Goal: Check status: Check status

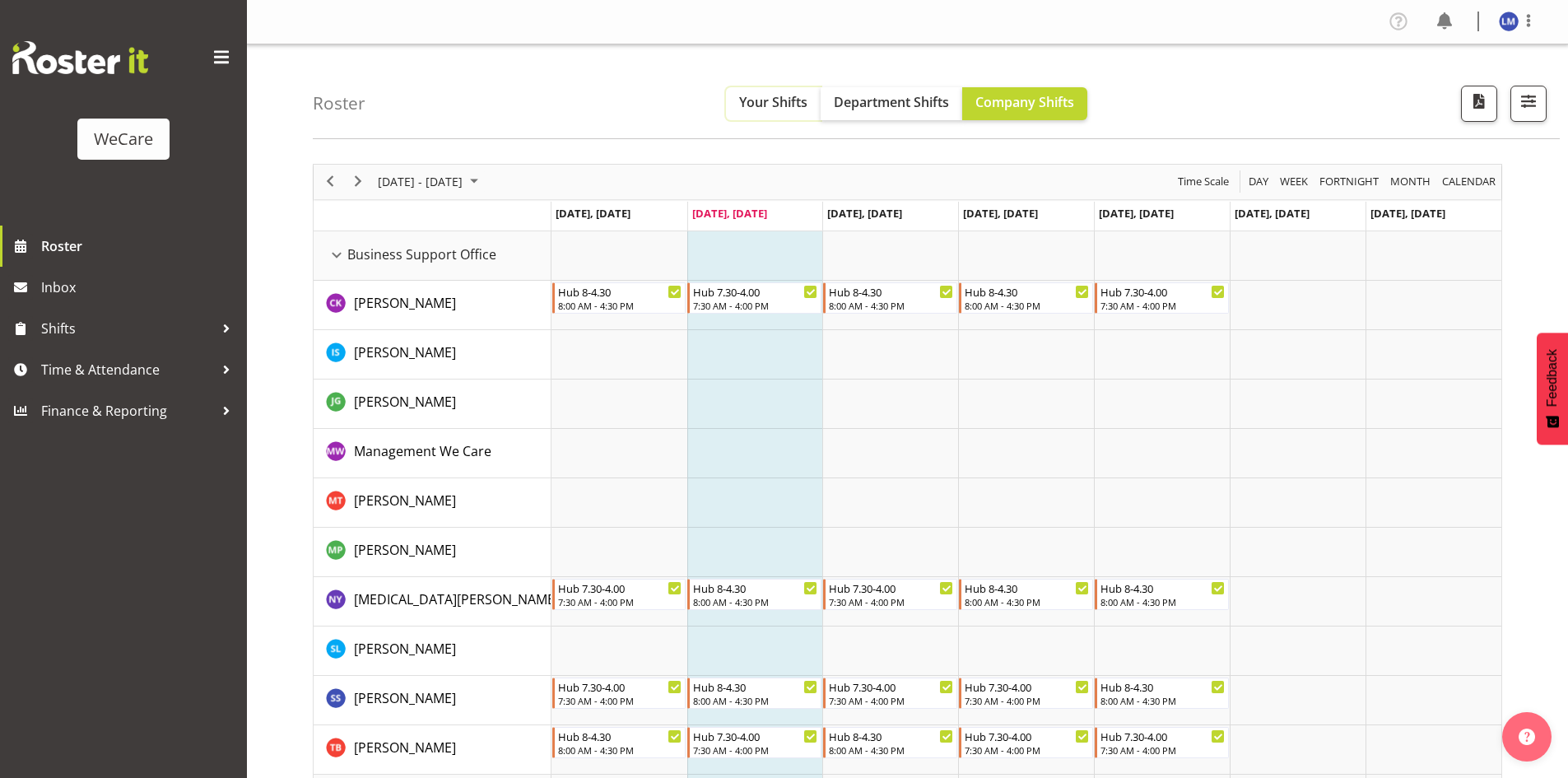
click at [764, 117] on button "Your Shifts" at bounding box center [773, 104] width 94 height 33
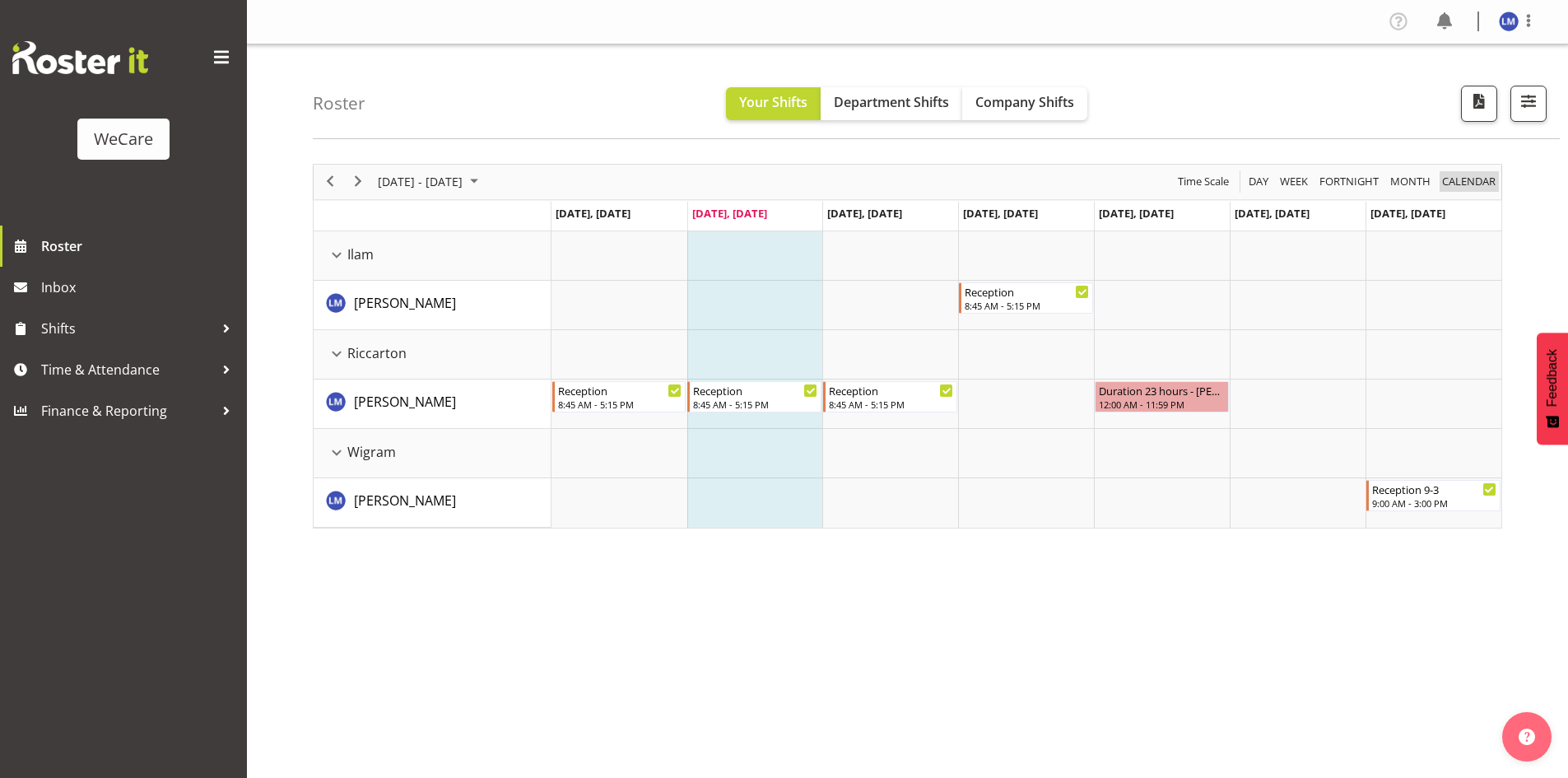
click at [1465, 190] on span "calendar" at bounding box center [1469, 182] width 57 height 21
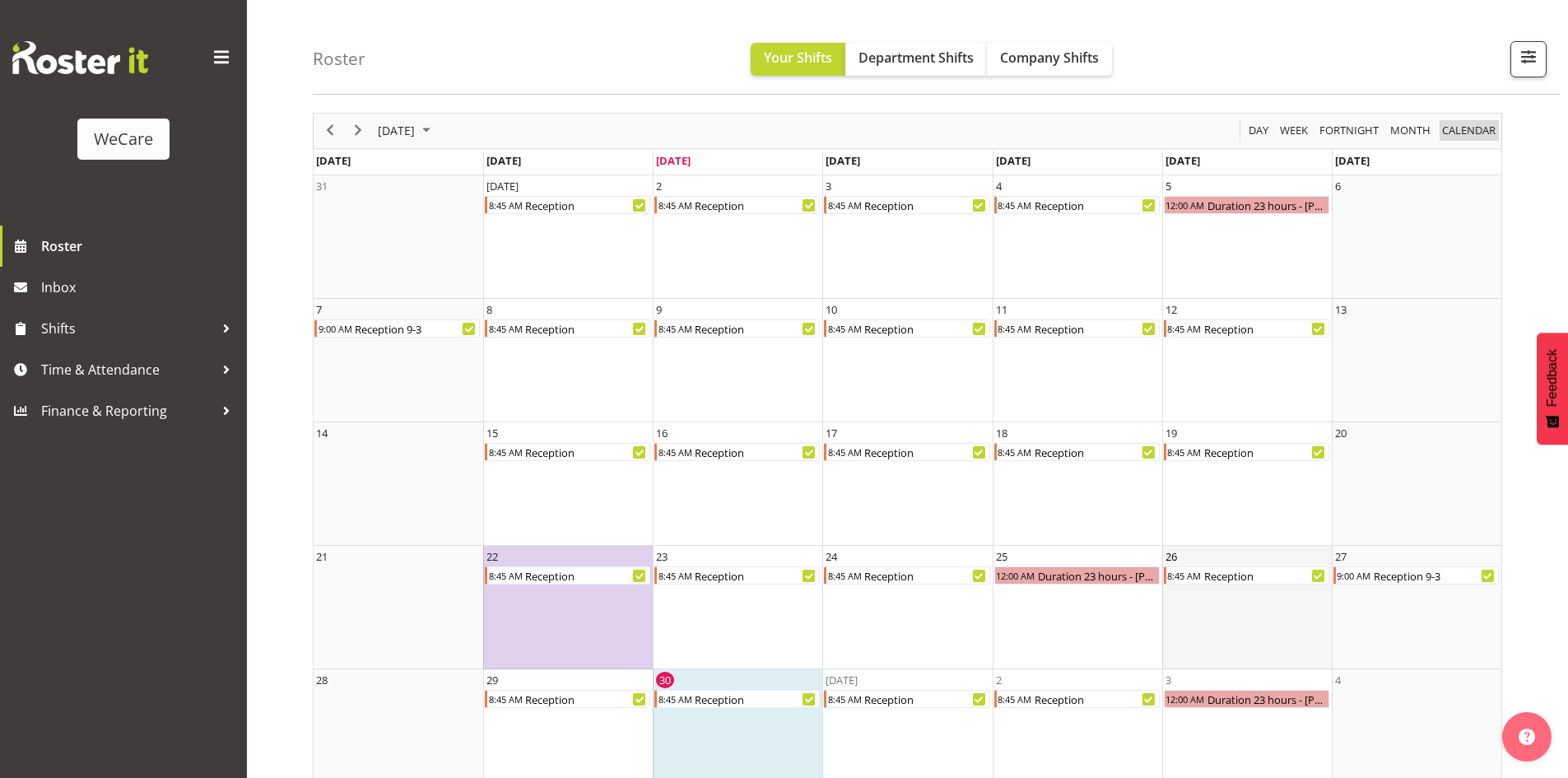
scroll to position [79, 0]
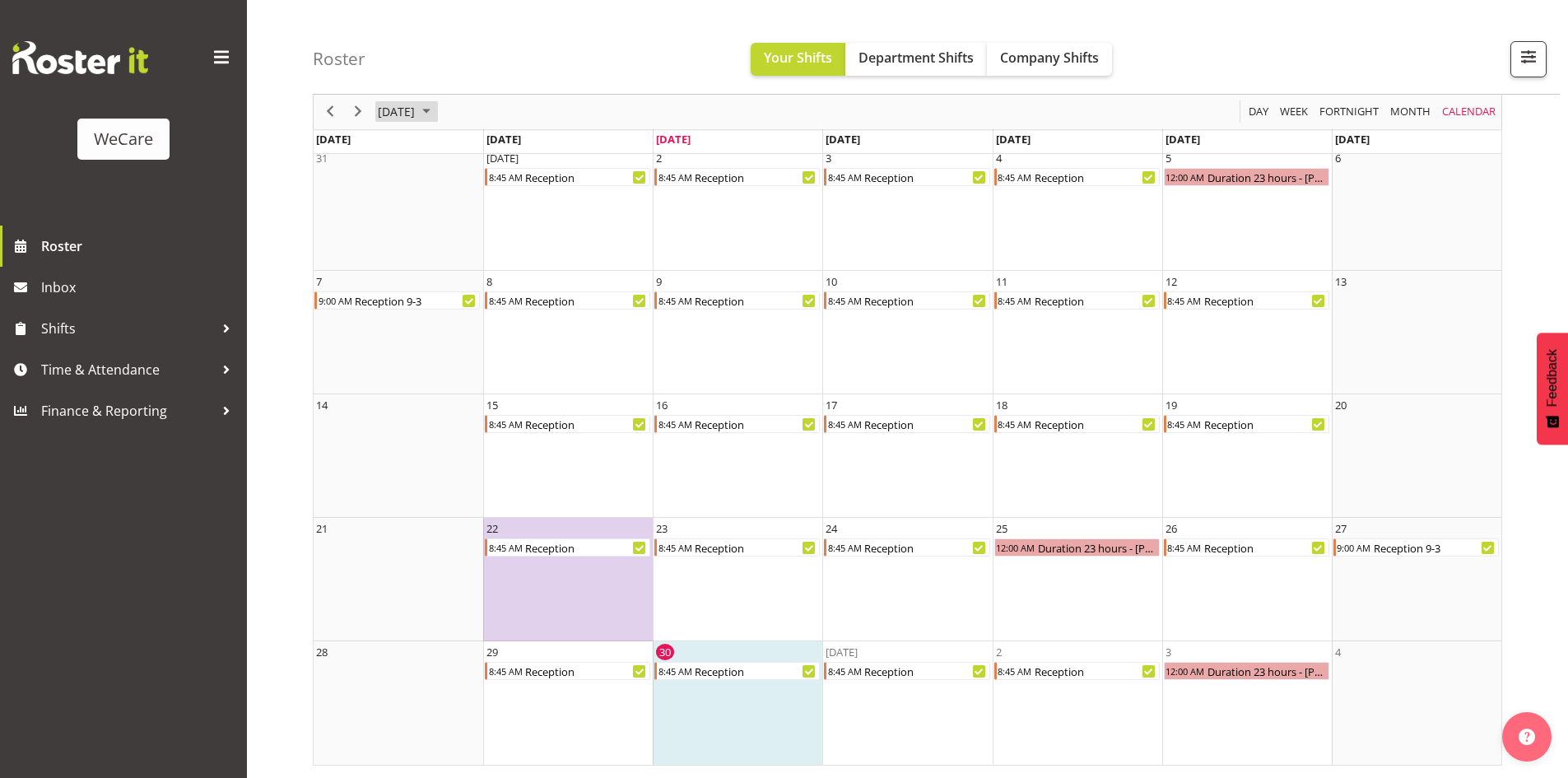
click at [436, 114] on span "September 2025" at bounding box center [426, 113] width 20 height 21
click at [455, 295] on span "Oct" at bounding box center [450, 296] width 37 height 37
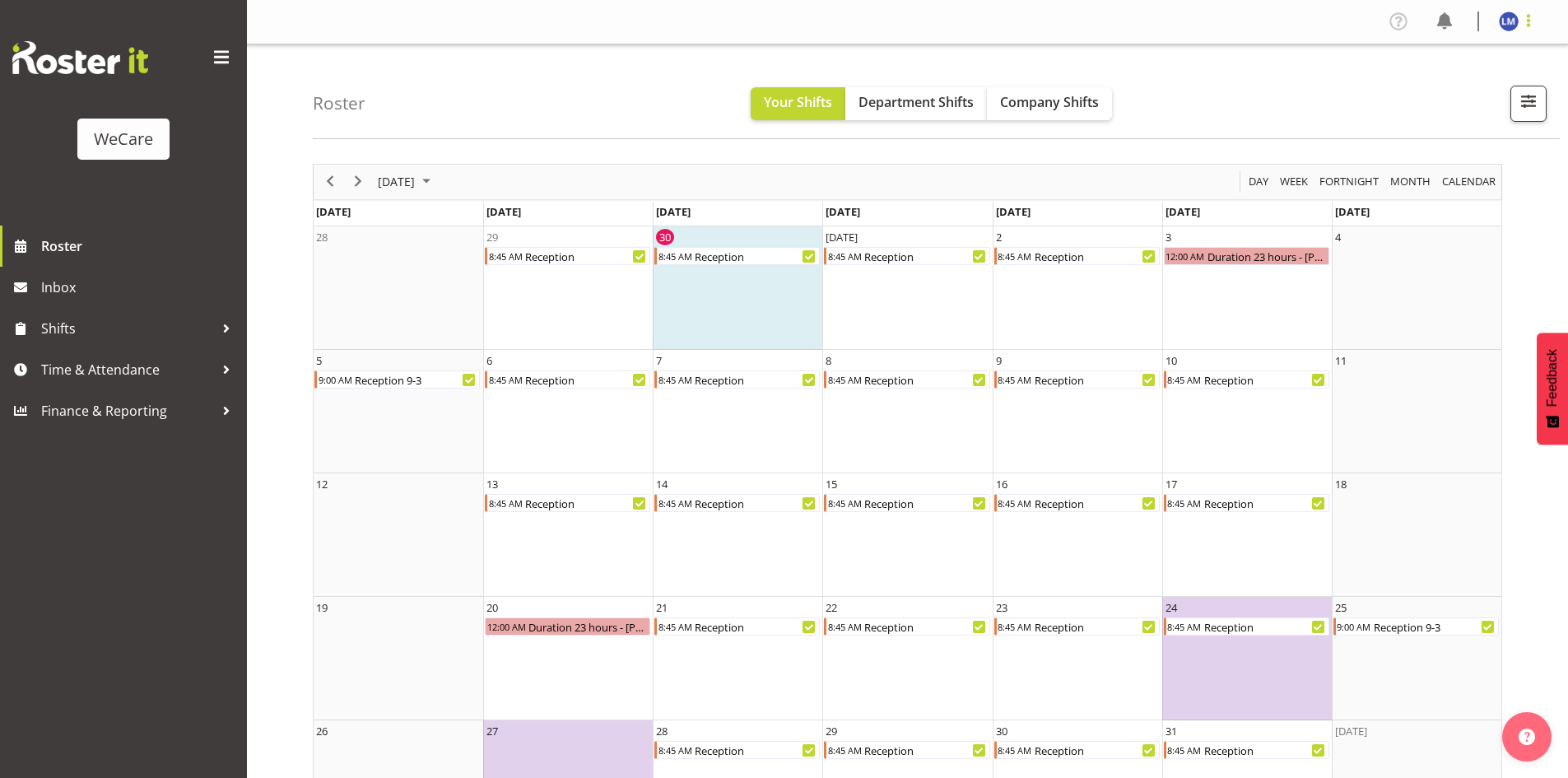
click at [1526, 20] on span at bounding box center [1528, 20] width 20 height 20
click at [1447, 91] on link "Log Out" at bounding box center [1459, 87] width 158 height 29
